Goal: Task Accomplishment & Management: Use online tool/utility

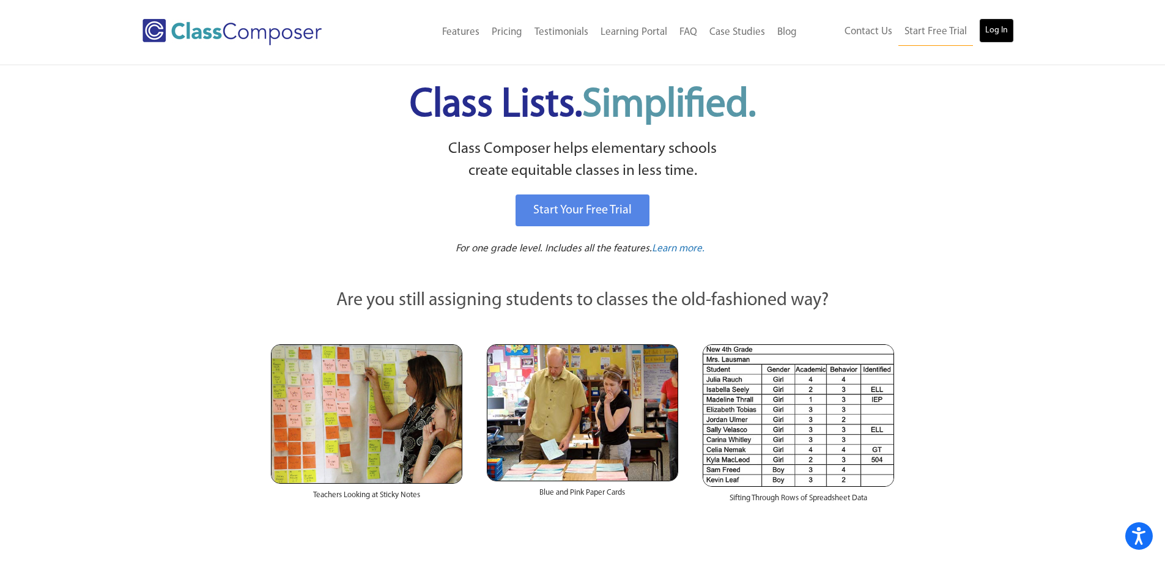
click at [995, 28] on link "Log In" at bounding box center [996, 30] width 35 height 24
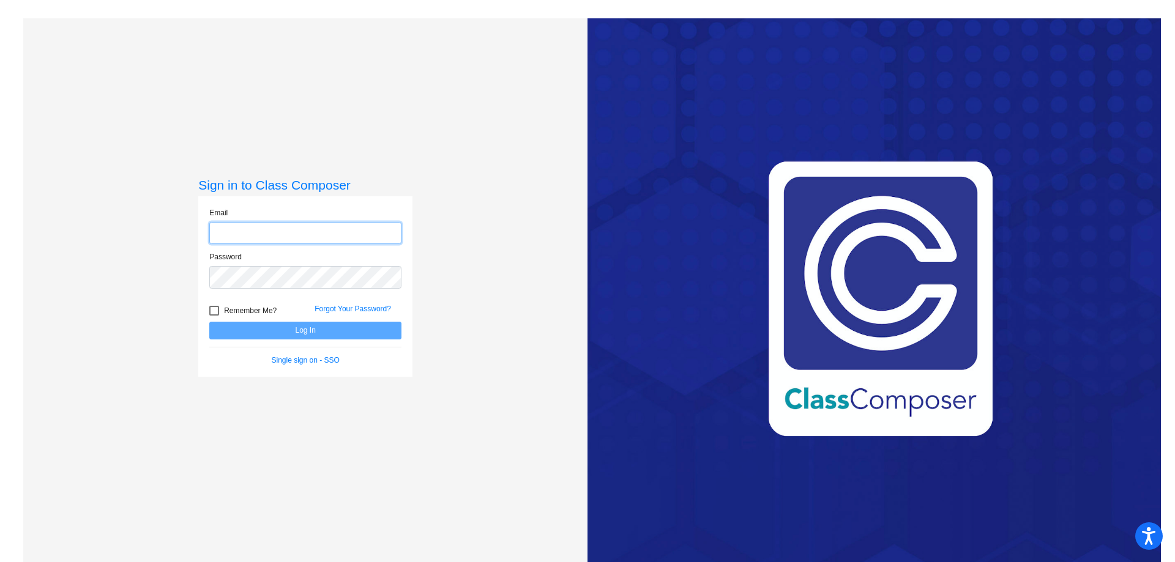
type input "abaker1@bethlehemschools.org"
click at [291, 332] on button "Log In" at bounding box center [305, 331] width 192 height 18
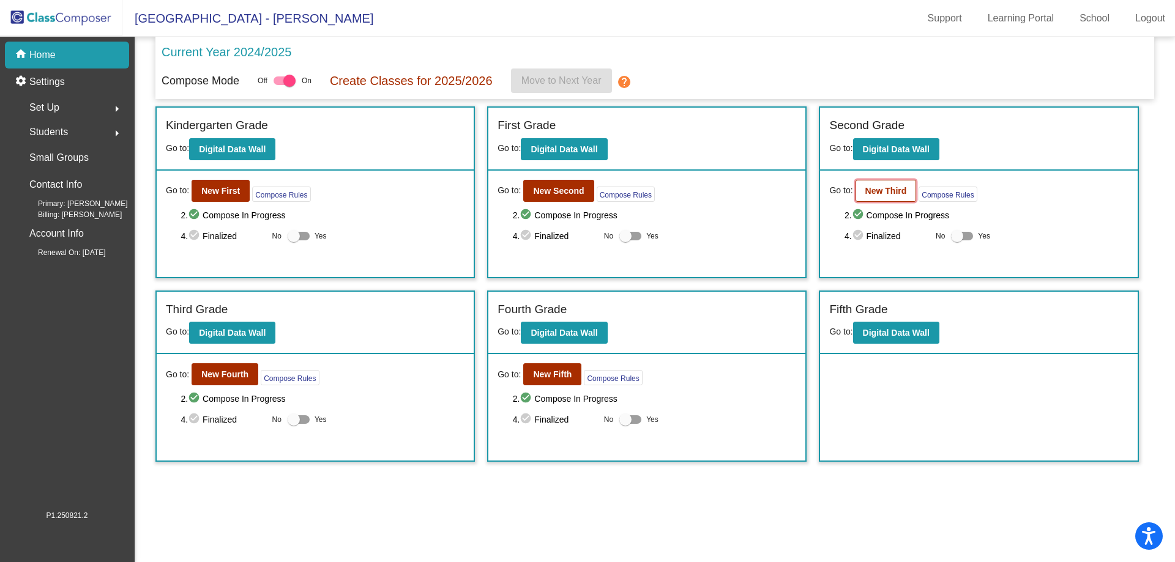
click at [888, 190] on b "New Third" at bounding box center [886, 191] width 42 height 10
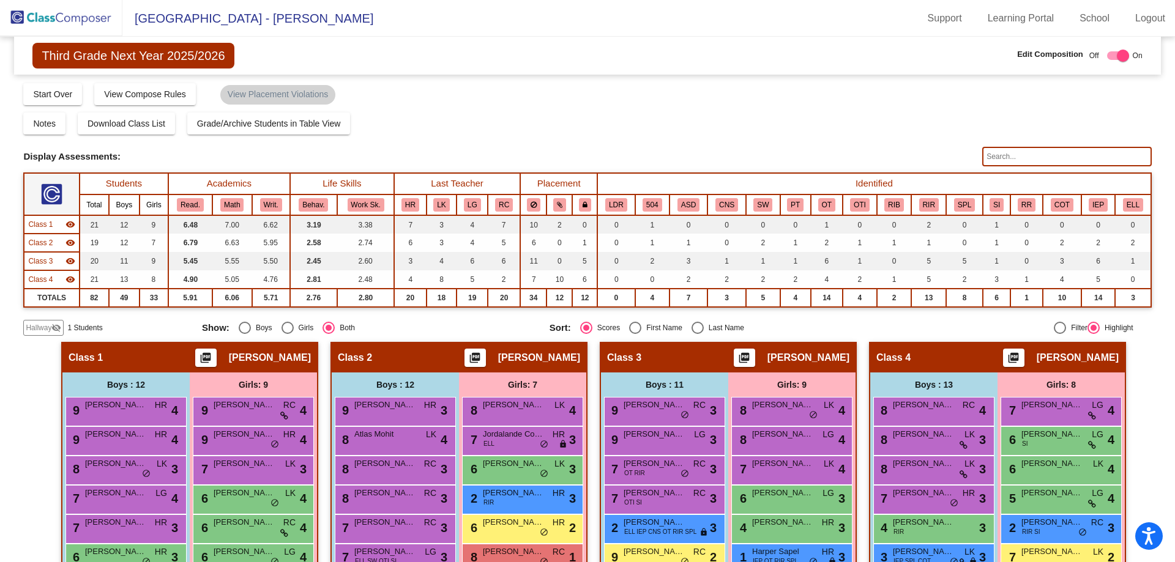
click at [50, 328] on span "Hallway" at bounding box center [39, 327] width 26 height 11
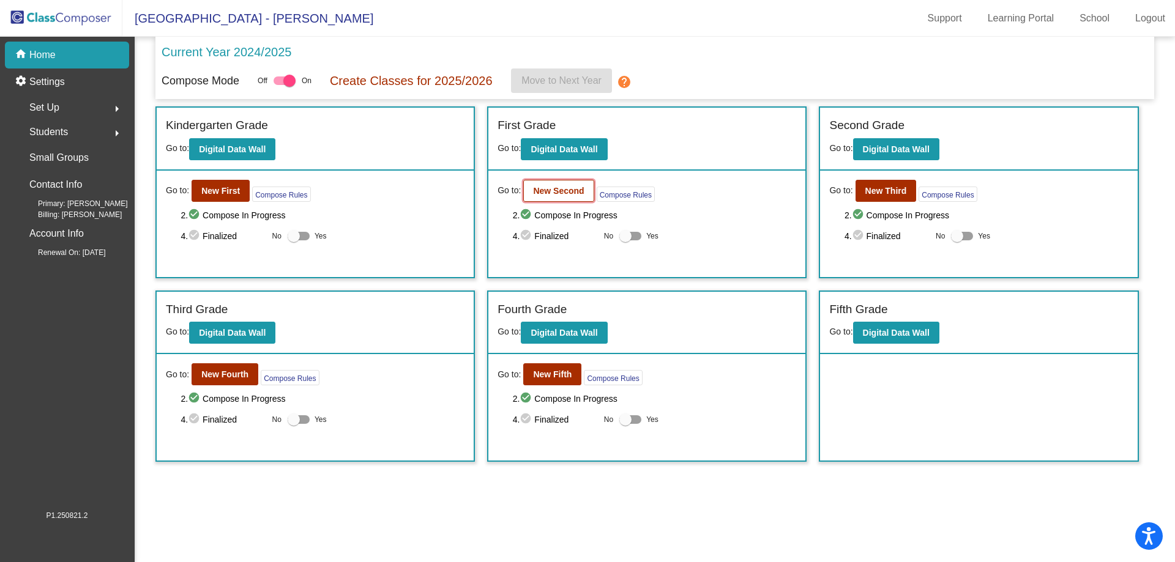
click at [570, 187] on b "New Second" at bounding box center [558, 191] width 51 height 10
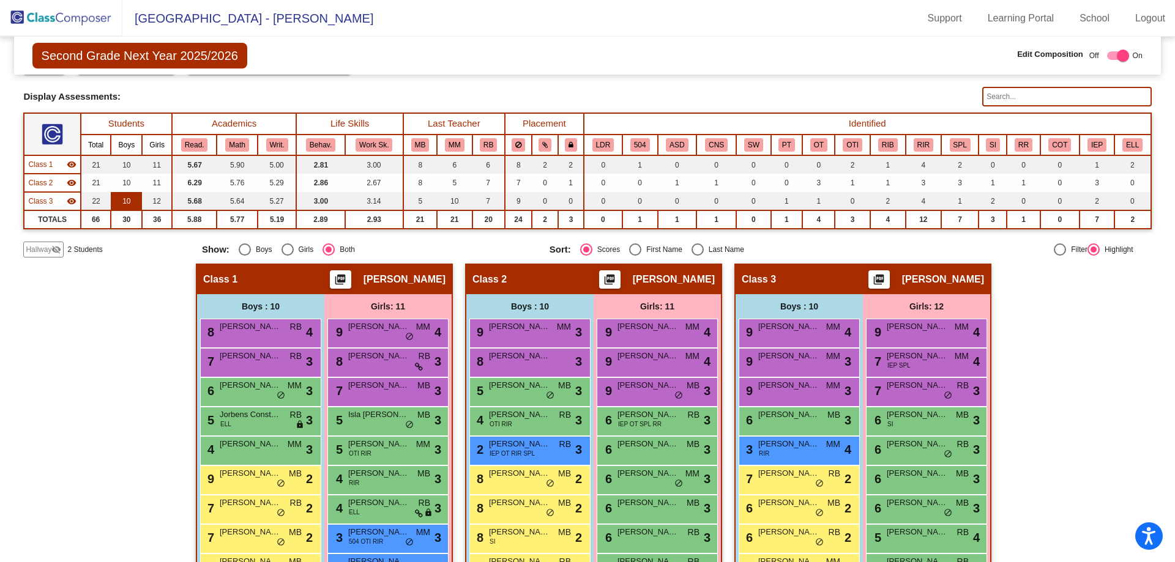
scroll to position [61, 0]
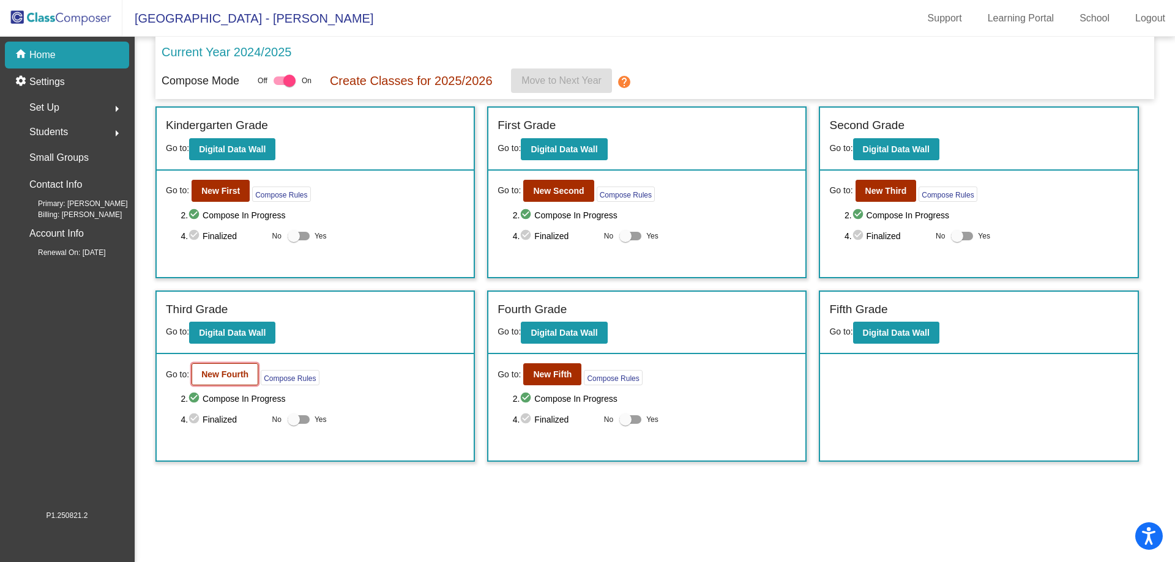
click at [239, 376] on b "New Fourth" at bounding box center [224, 375] width 47 height 10
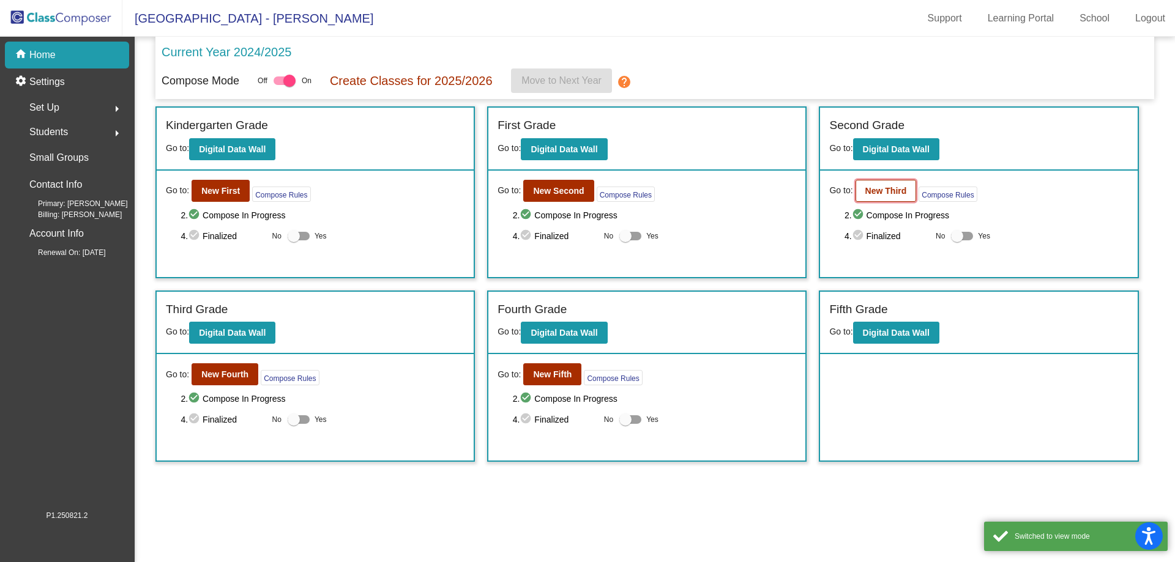
click at [882, 191] on b "New Third" at bounding box center [886, 191] width 42 height 10
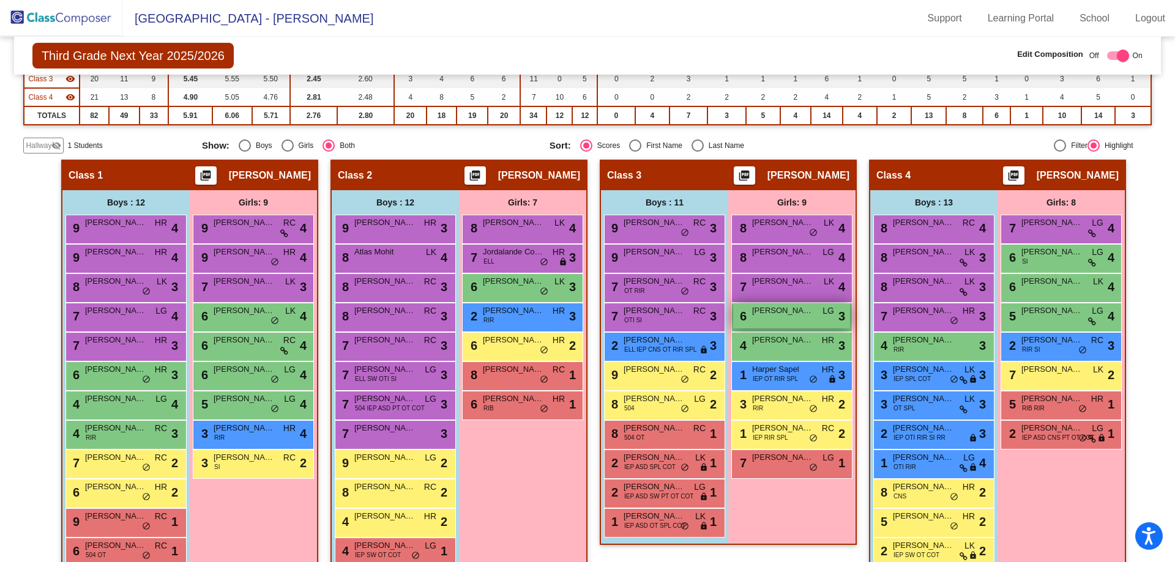
scroll to position [184, 0]
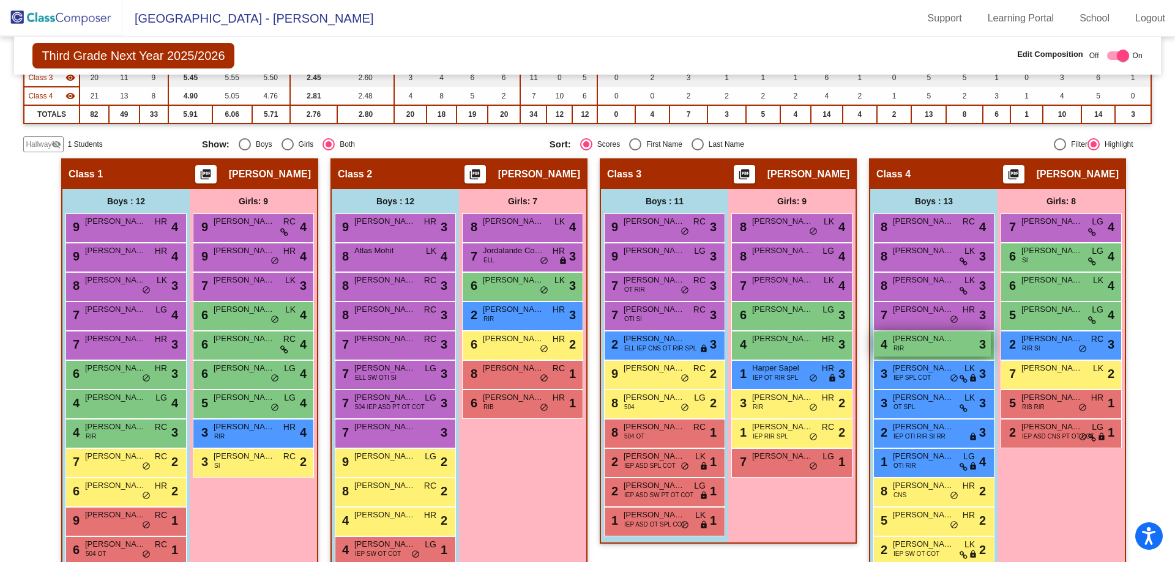
click at [916, 345] on div "4 Tahir Sy RIR lock do_not_disturb_alt 3" at bounding box center [932, 344] width 117 height 25
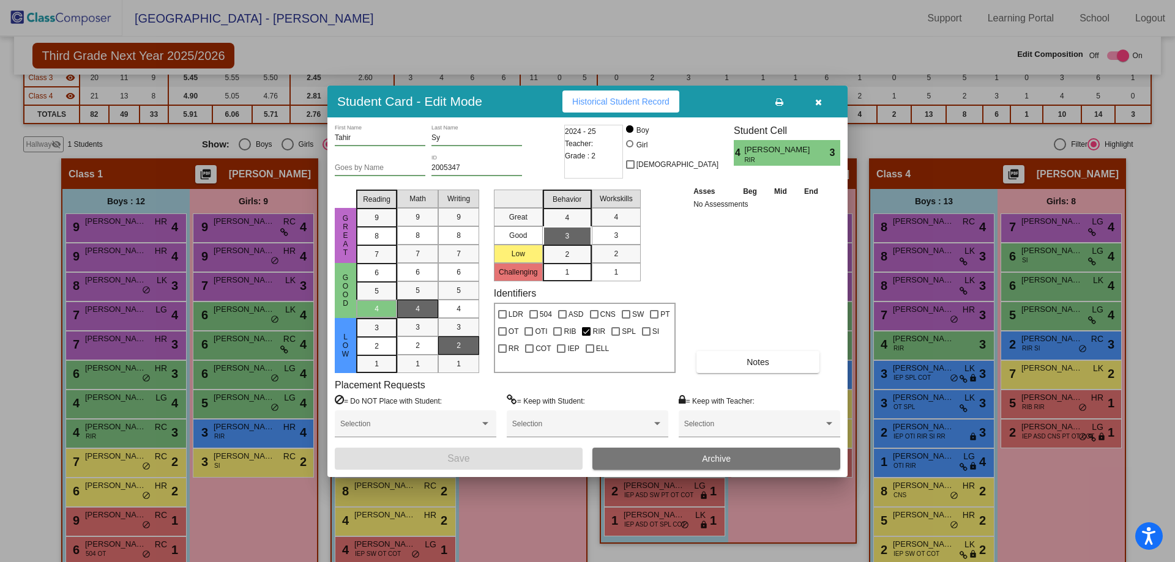
click at [816, 102] on icon "button" at bounding box center [818, 102] width 7 height 9
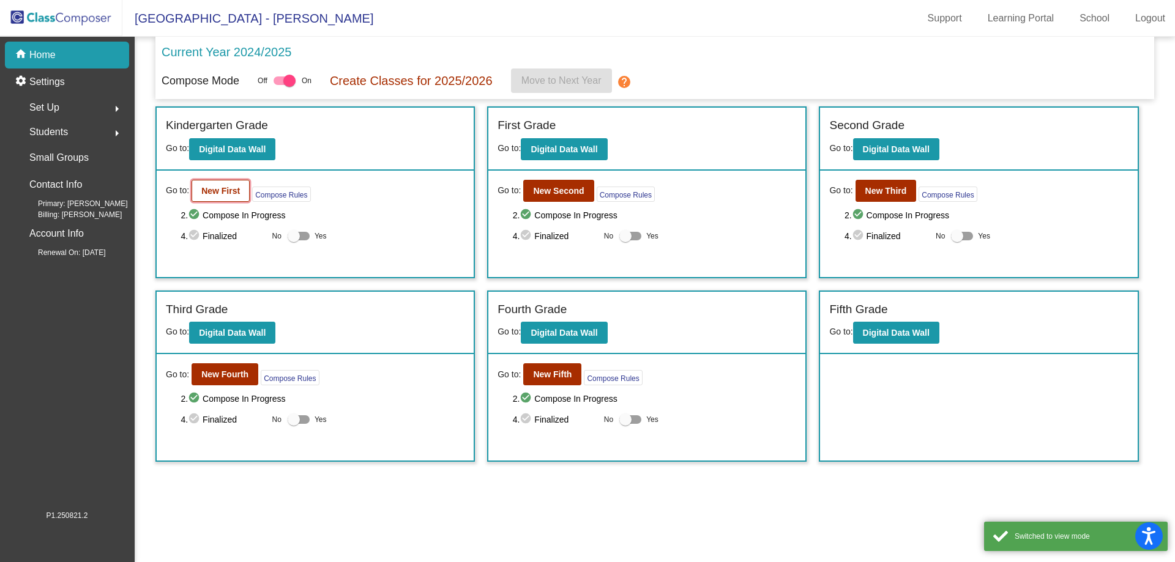
click at [232, 188] on b "New First" at bounding box center [220, 191] width 39 height 10
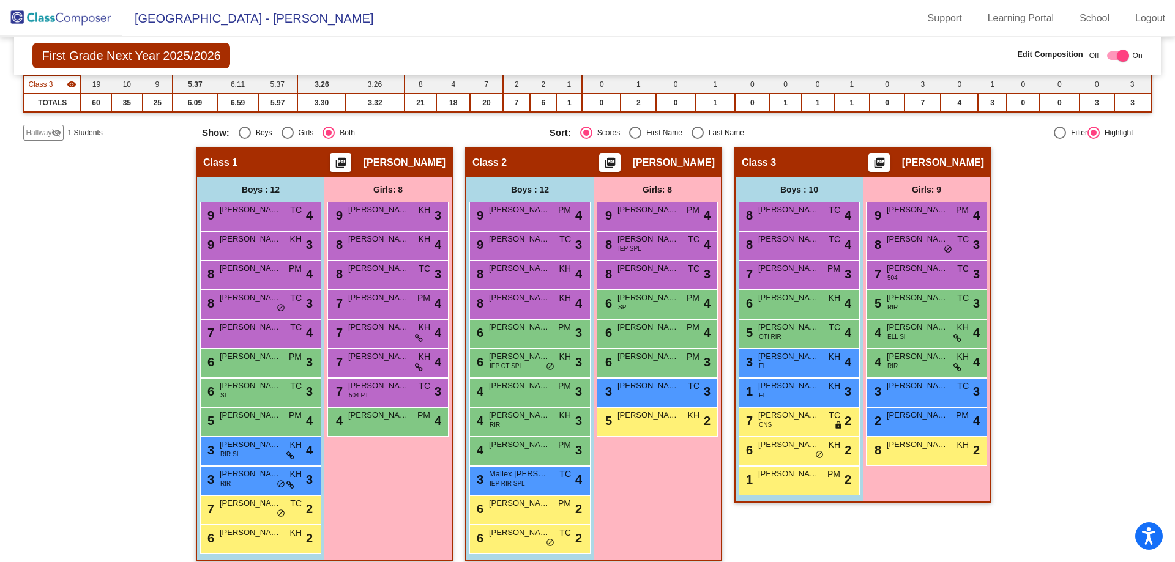
scroll to position [184, 0]
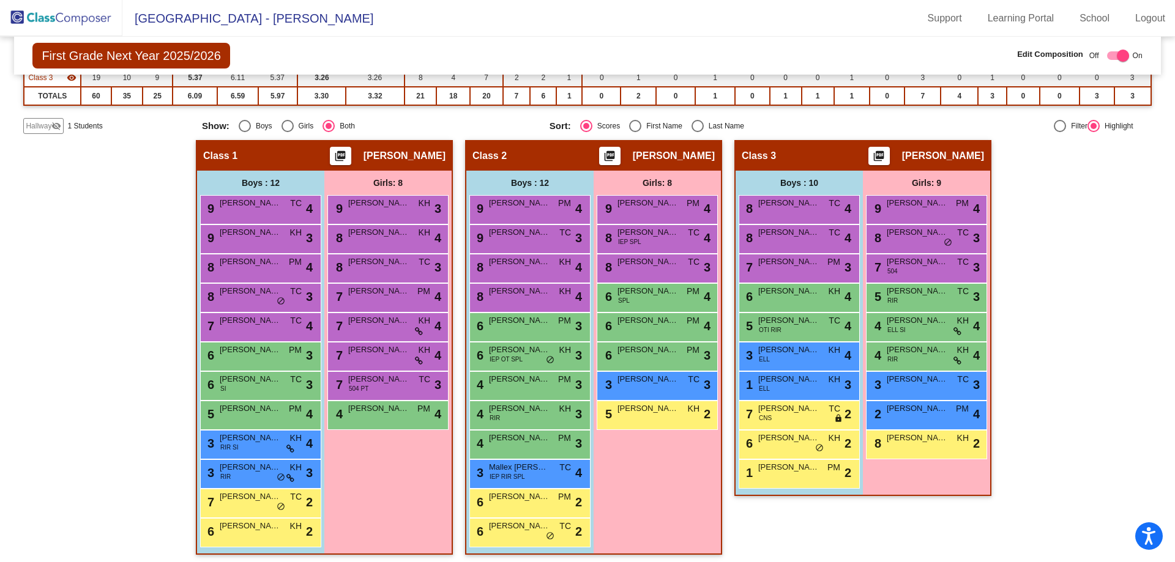
click at [51, 126] on mat-icon "visibility_off" at bounding box center [56, 126] width 10 height 10
